Goal: Task Accomplishment & Management: Manage account settings

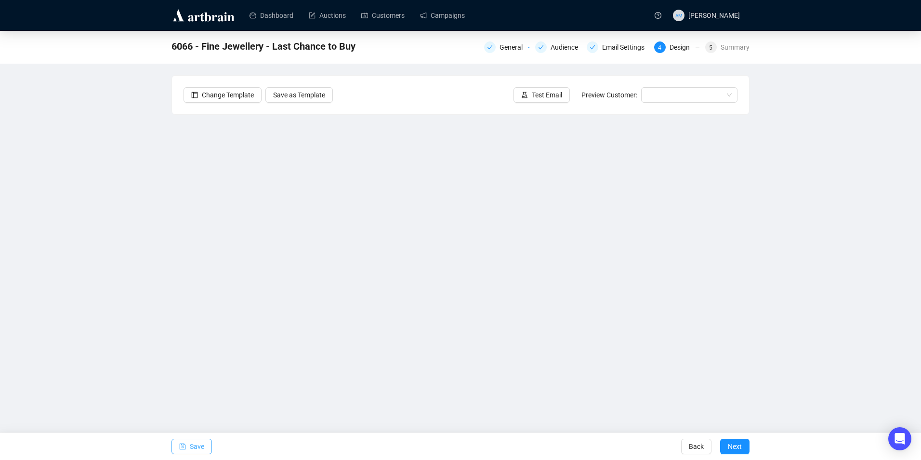
click at [187, 453] on button "Save" at bounding box center [192, 445] width 40 height 15
click at [193, 442] on span "Save" at bounding box center [197, 446] width 14 height 27
click at [195, 450] on span "Save" at bounding box center [197, 446] width 14 height 27
click at [713, 51] on span "5" at bounding box center [710, 47] width 3 height 7
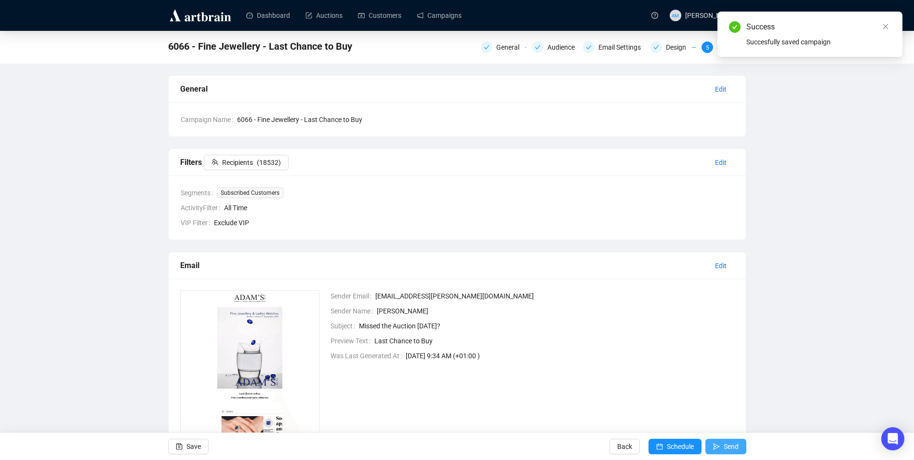
click at [722, 448] on button "Send" at bounding box center [725, 445] width 41 height 15
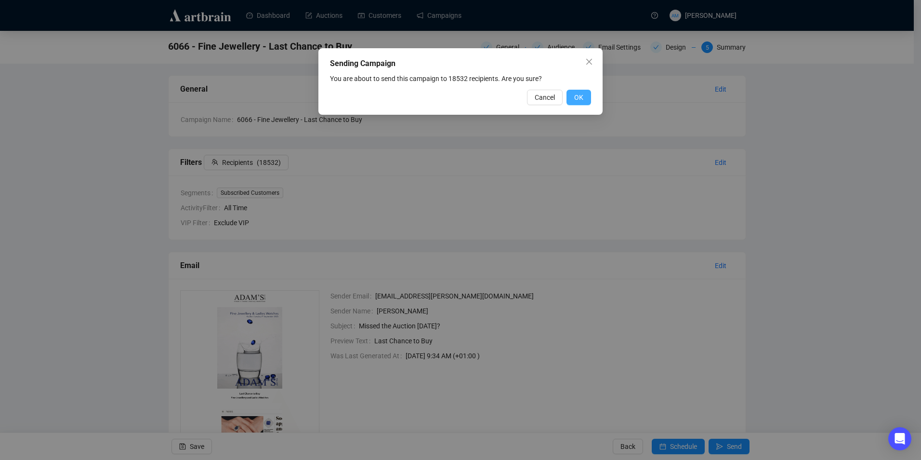
click at [586, 95] on button "OK" at bounding box center [579, 97] width 25 height 15
click at [545, 96] on button "Cancel" at bounding box center [534, 97] width 36 height 15
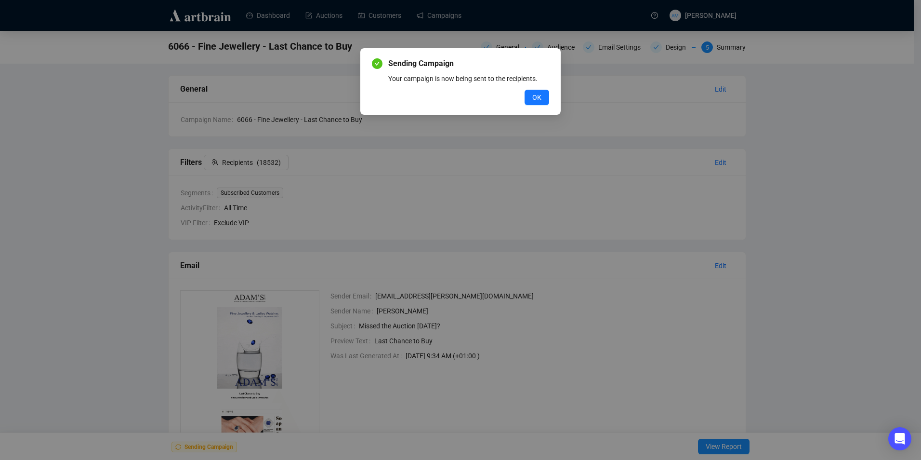
click at [530, 88] on div "Sending Campaign Your campaign is now being sent to the recipients. OK" at bounding box center [460, 81] width 177 height 47
click at [535, 93] on span "OK" at bounding box center [536, 97] width 9 height 11
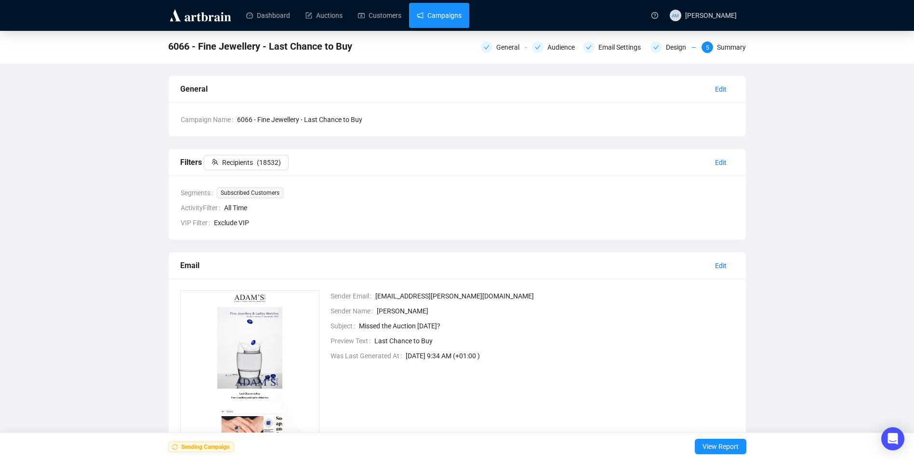
click at [449, 13] on link "Campaigns" at bounding box center [439, 15] width 45 height 25
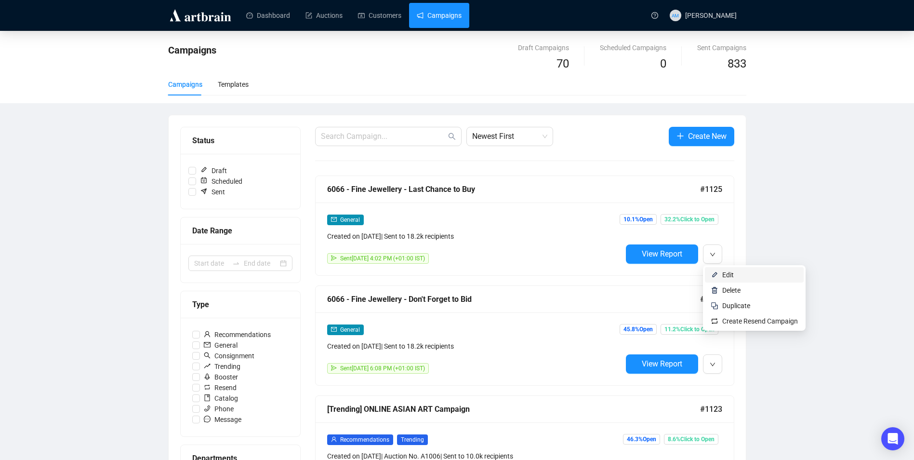
click at [728, 279] on span "Edit" at bounding box center [760, 274] width 76 height 11
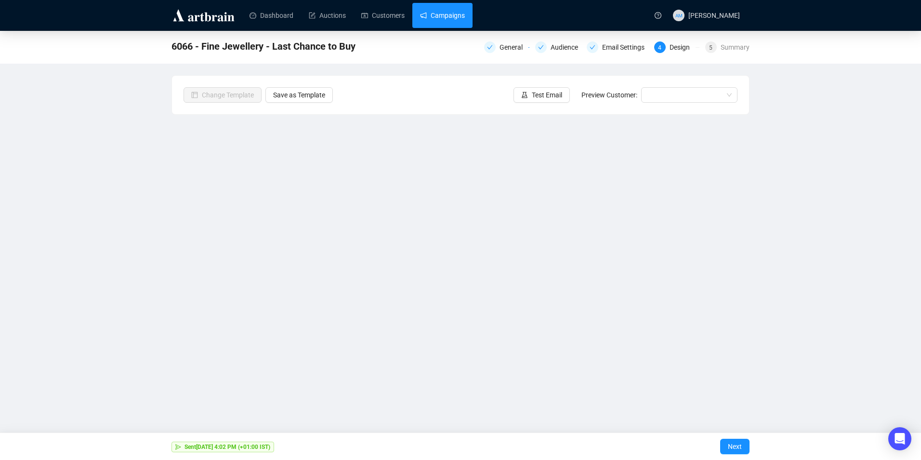
click at [461, 24] on link "Campaigns" at bounding box center [442, 15] width 45 height 25
